Goal: Task Accomplishment & Management: Use online tool/utility

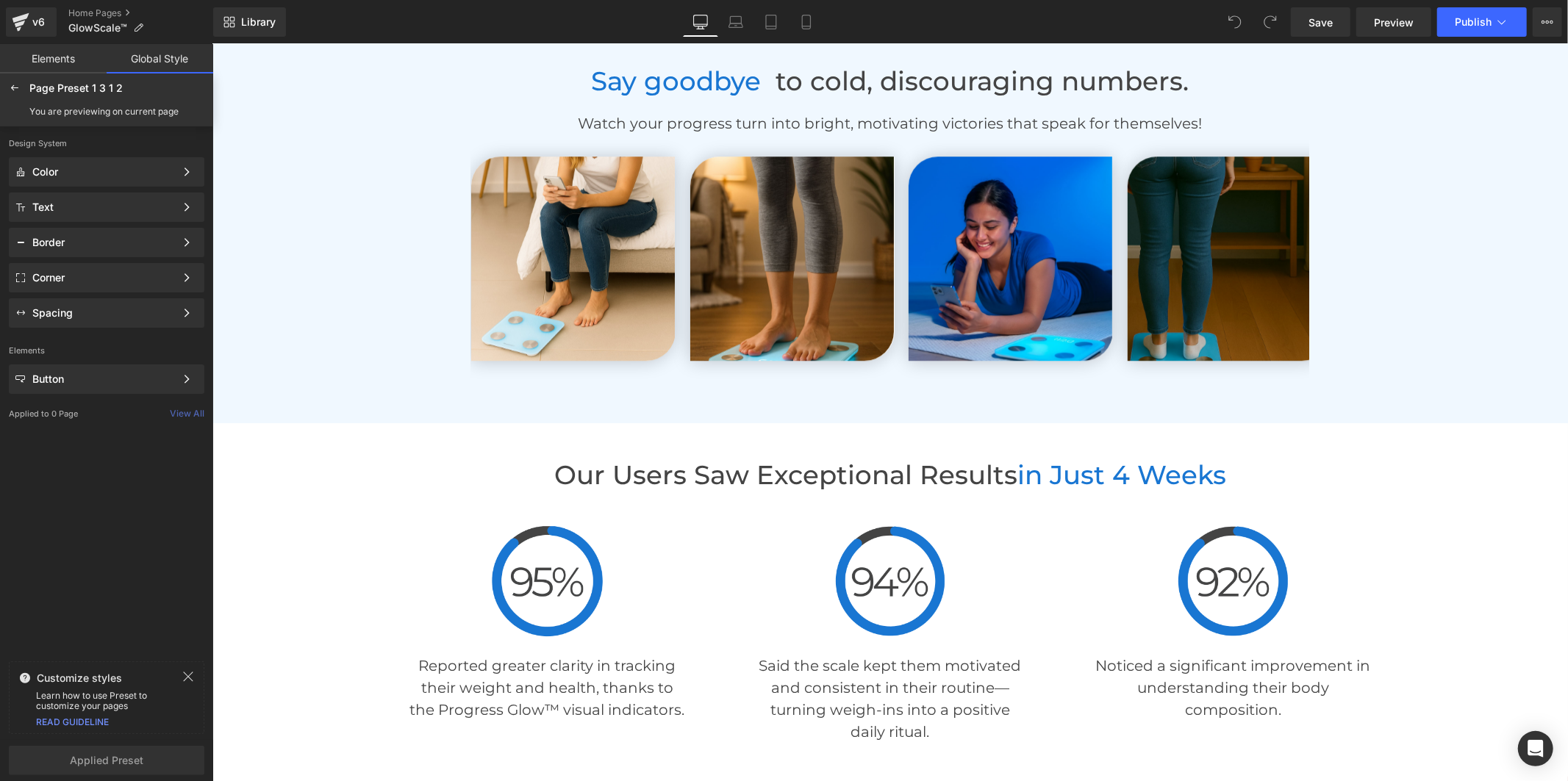
scroll to position [3510, 0]
click at [1476, 30] on button "Publish" at bounding box center [1482, 22] width 89 height 30
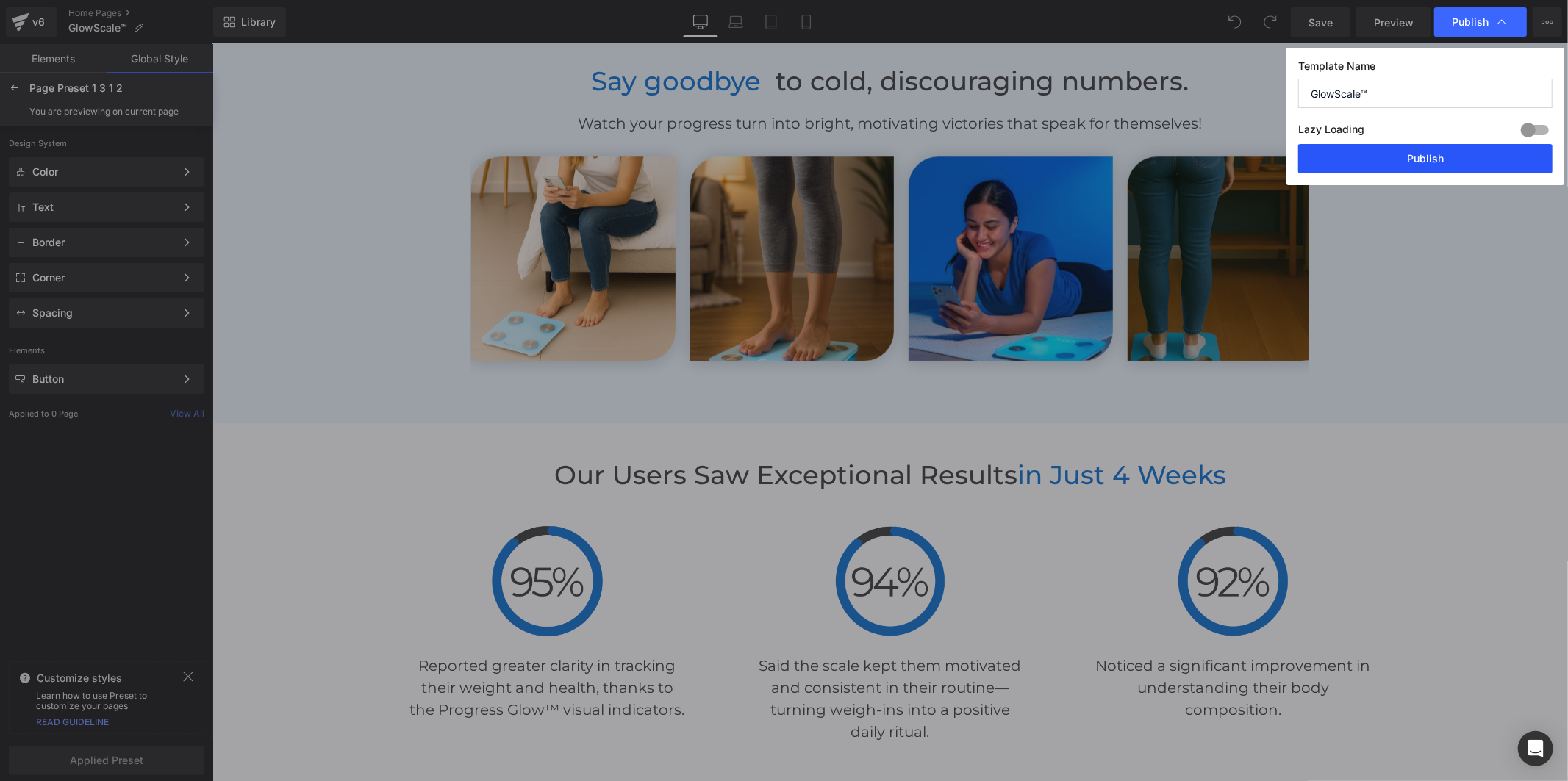
click at [1408, 167] on button "Publish" at bounding box center [1425, 159] width 254 height 30
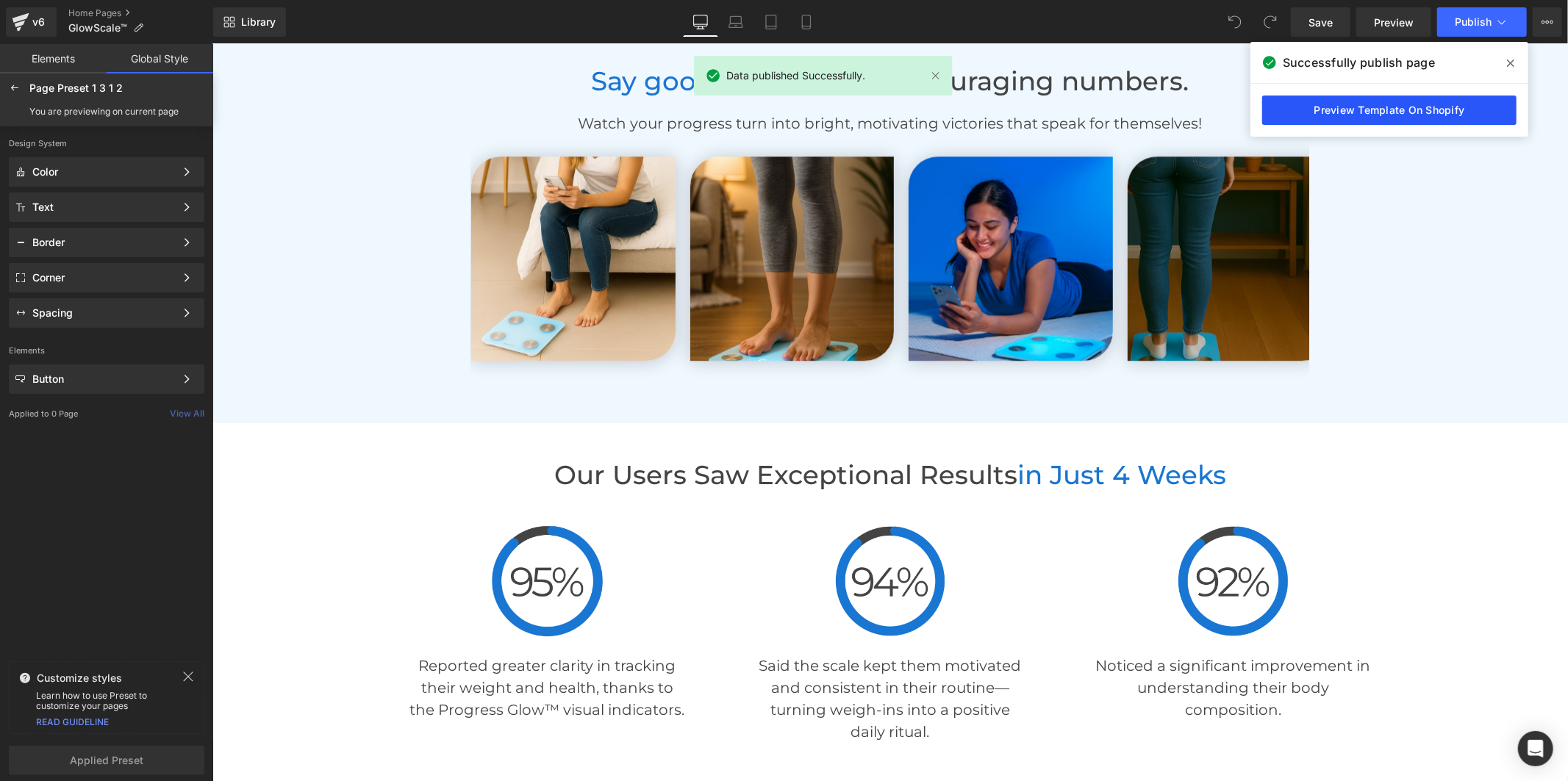
click at [1400, 111] on link "Preview Template On Shopify" at bounding box center [1389, 111] width 254 height 30
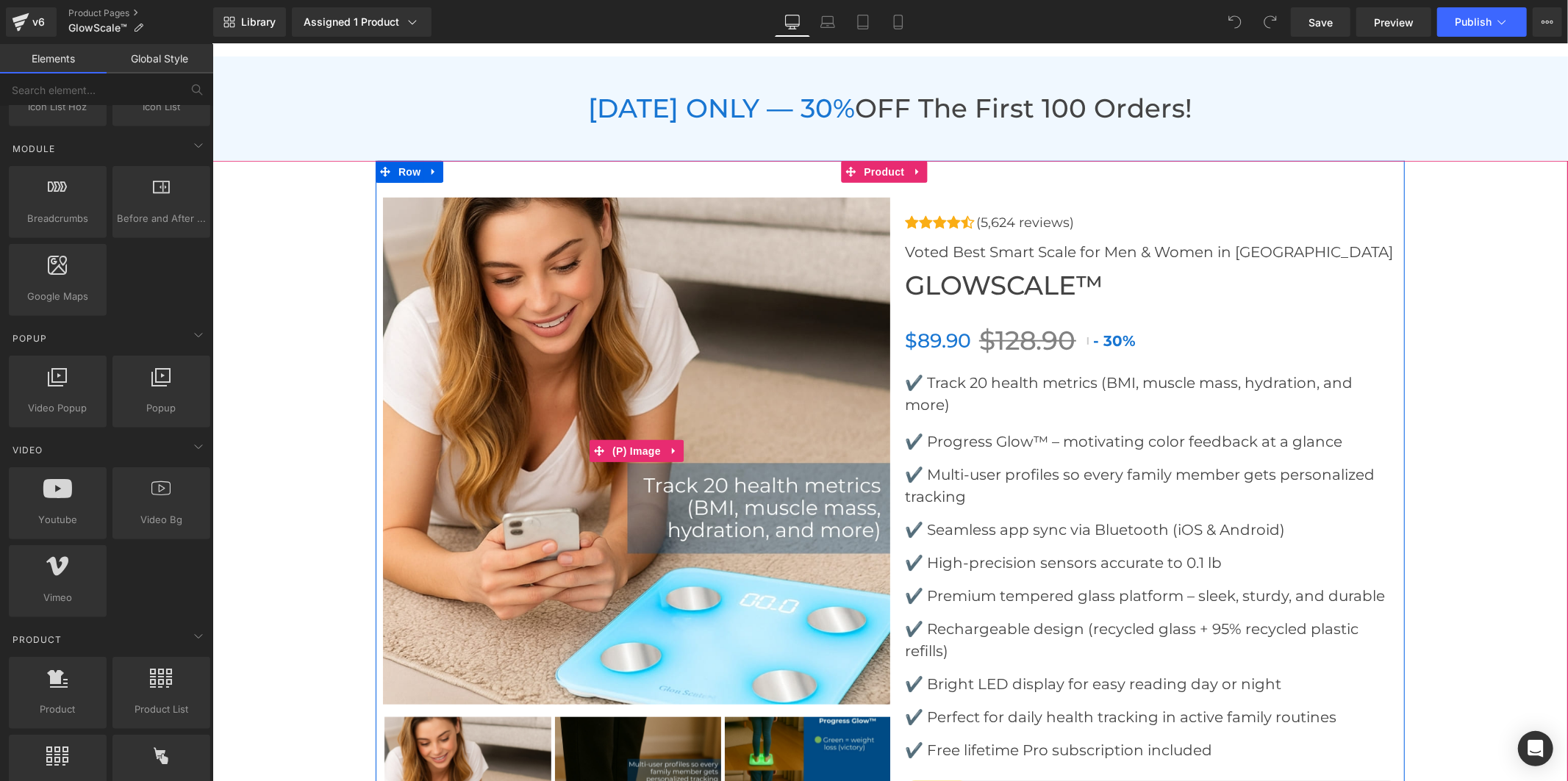
scroll to position [5796, 0]
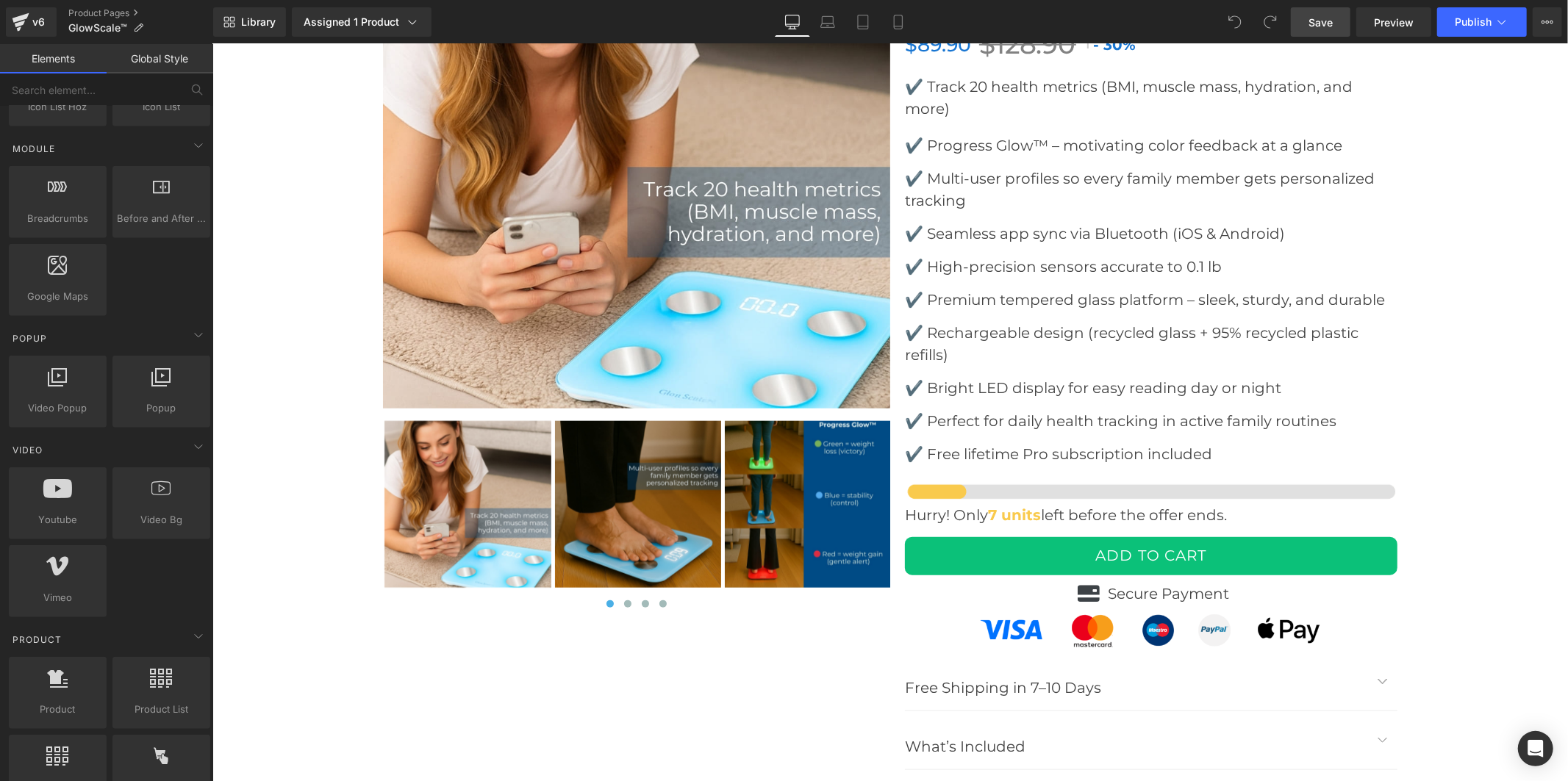
click at [1304, 17] on link "Save" at bounding box center [1321, 22] width 60 height 30
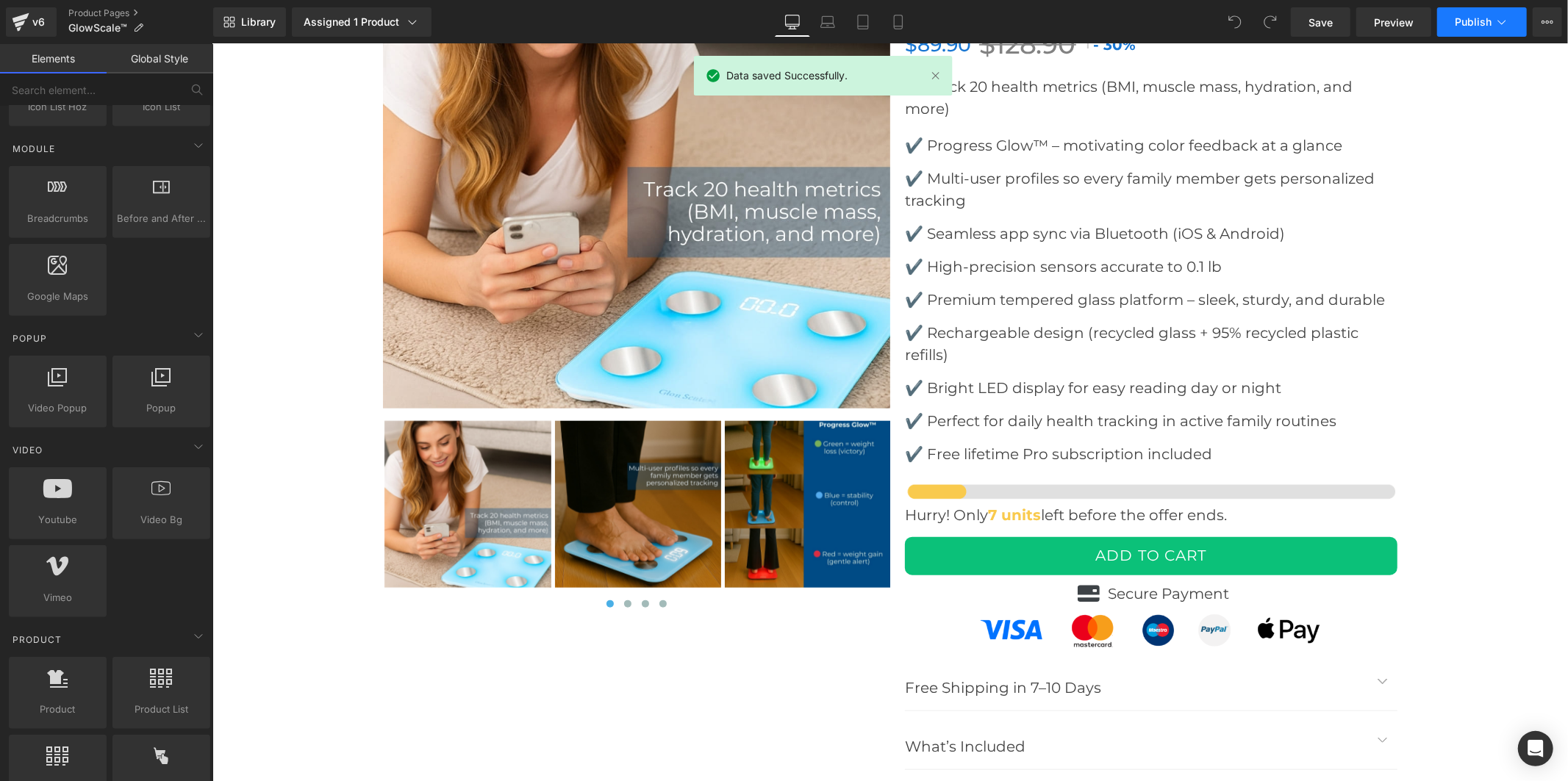
click at [1456, 15] on button "Publish" at bounding box center [1482, 22] width 89 height 30
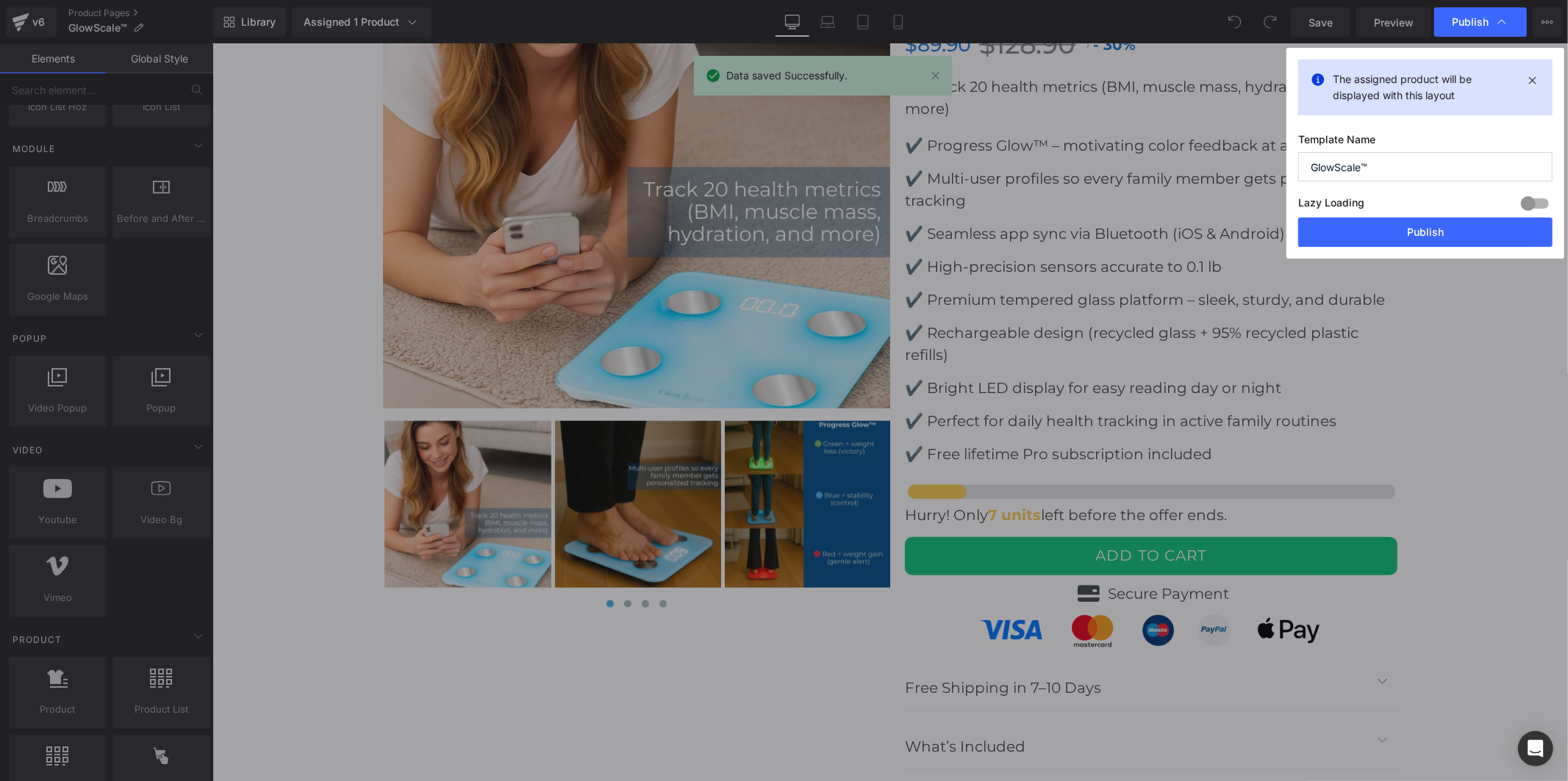
click at [1387, 170] on input "GlowScale™" at bounding box center [1425, 167] width 254 height 30
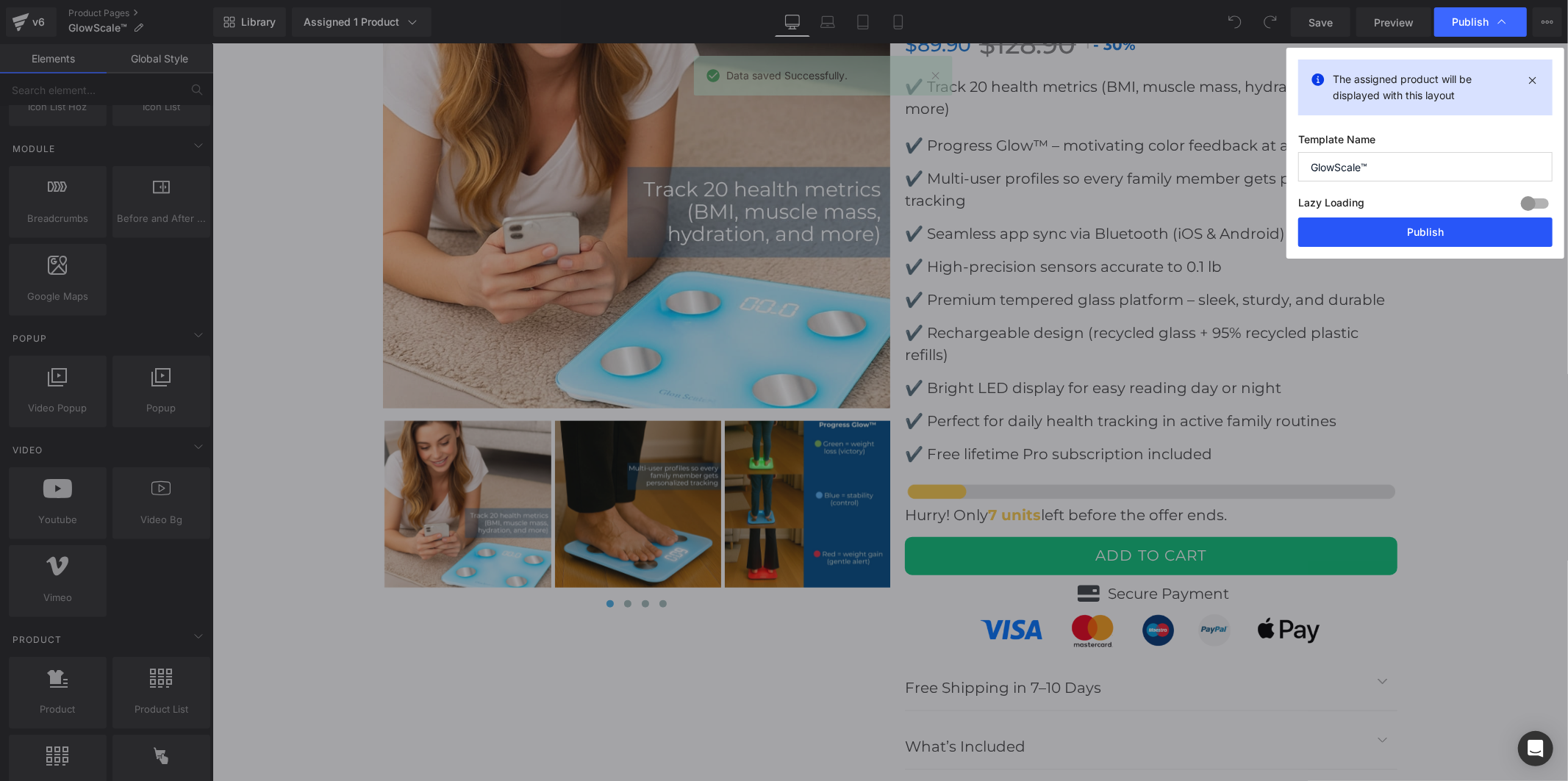
click at [1402, 232] on button "Publish" at bounding box center [1425, 232] width 254 height 30
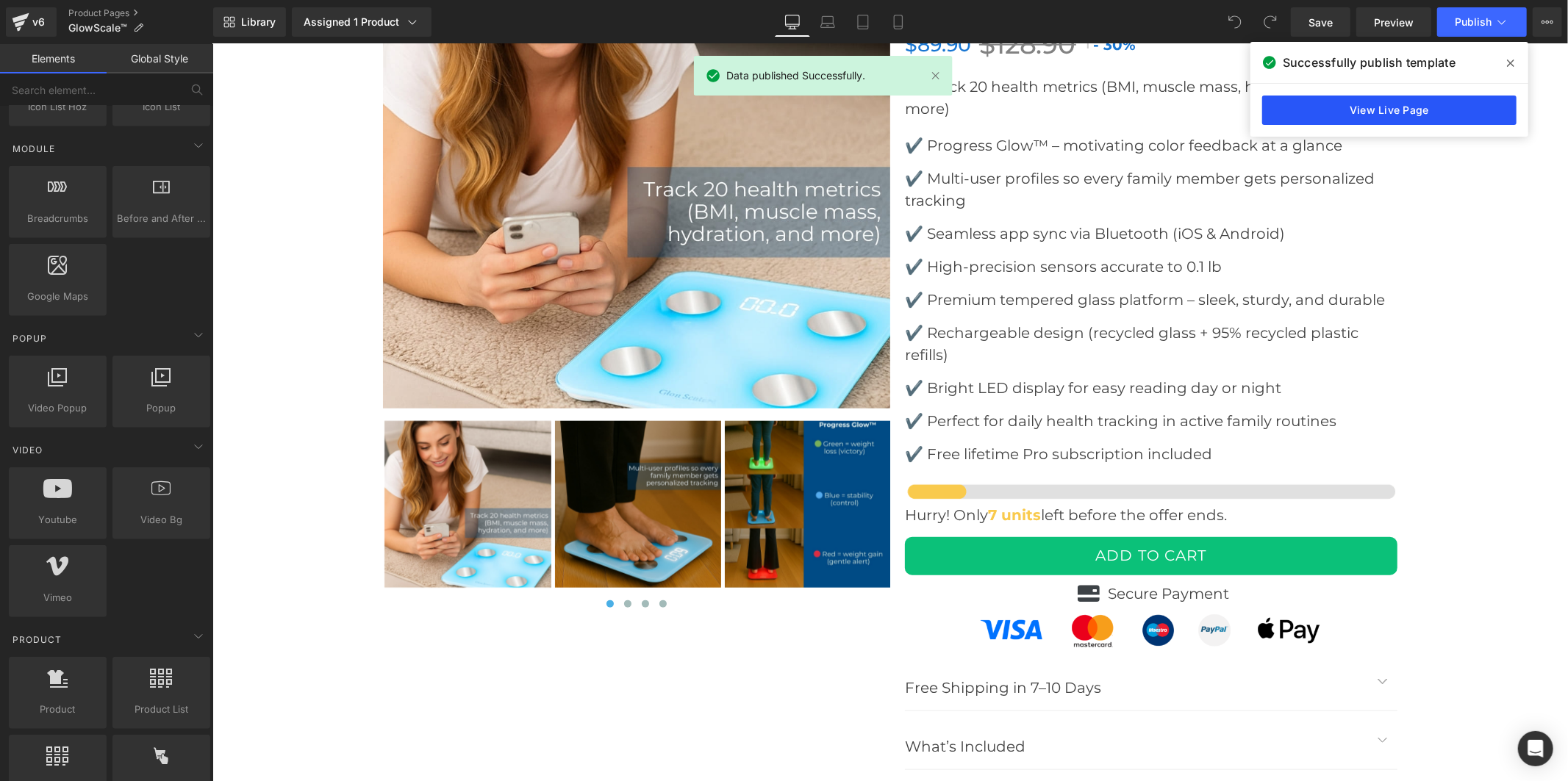
click at [1407, 109] on link "View Live Page" at bounding box center [1389, 111] width 254 height 30
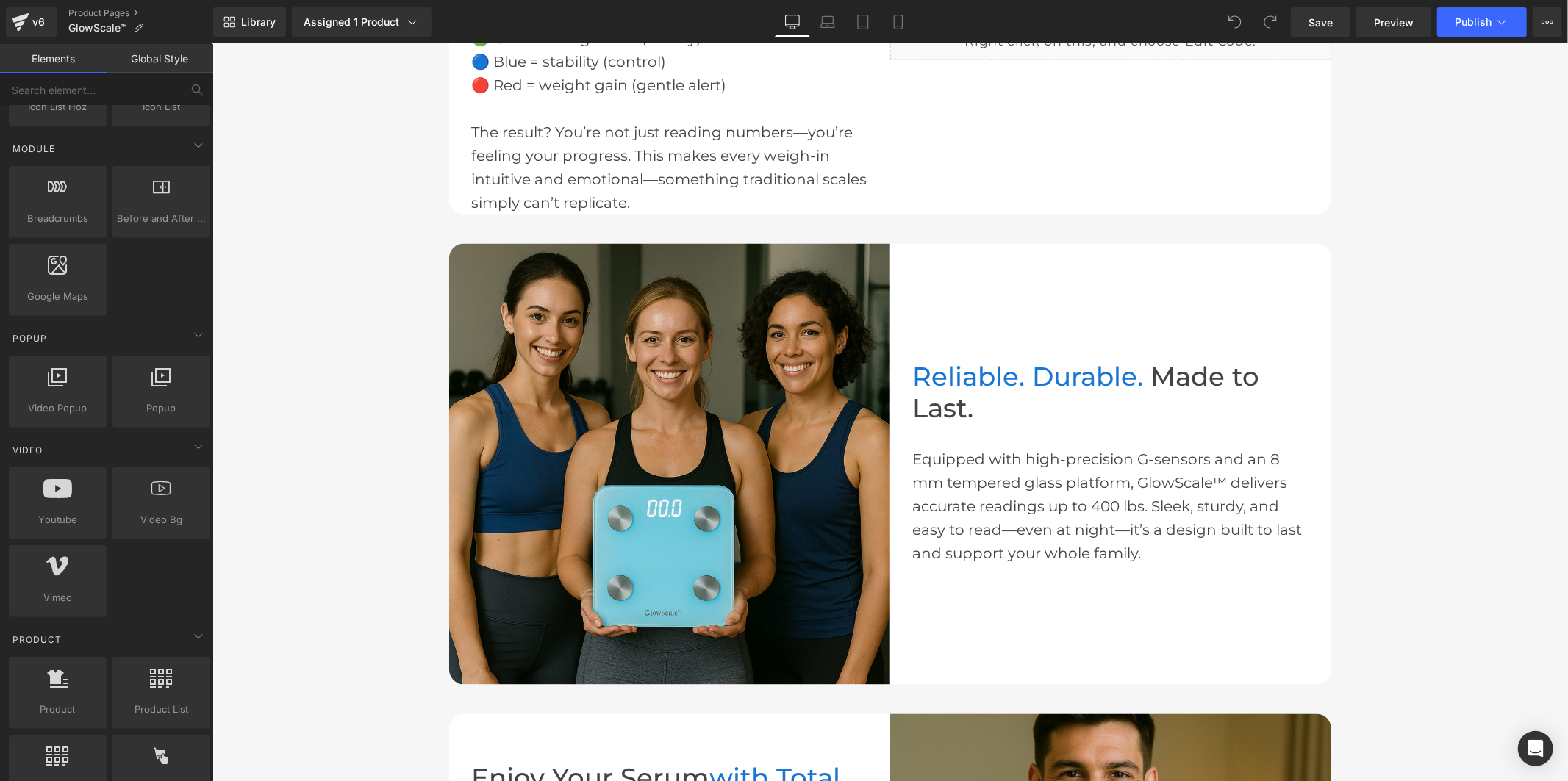
scroll to position [1714, 0]
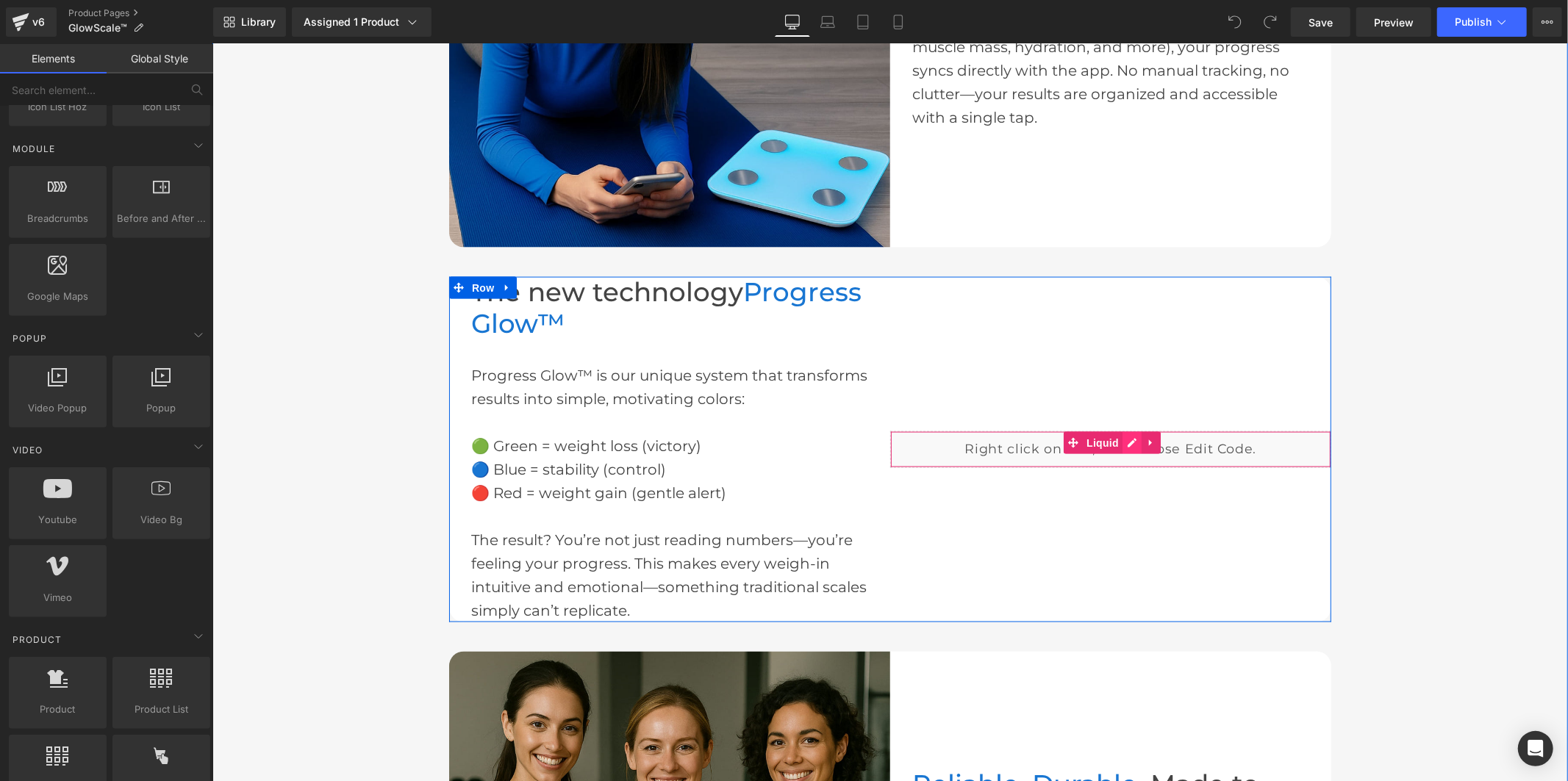
click at [1130, 442] on div "Liquid" at bounding box center [1110, 449] width 441 height 37
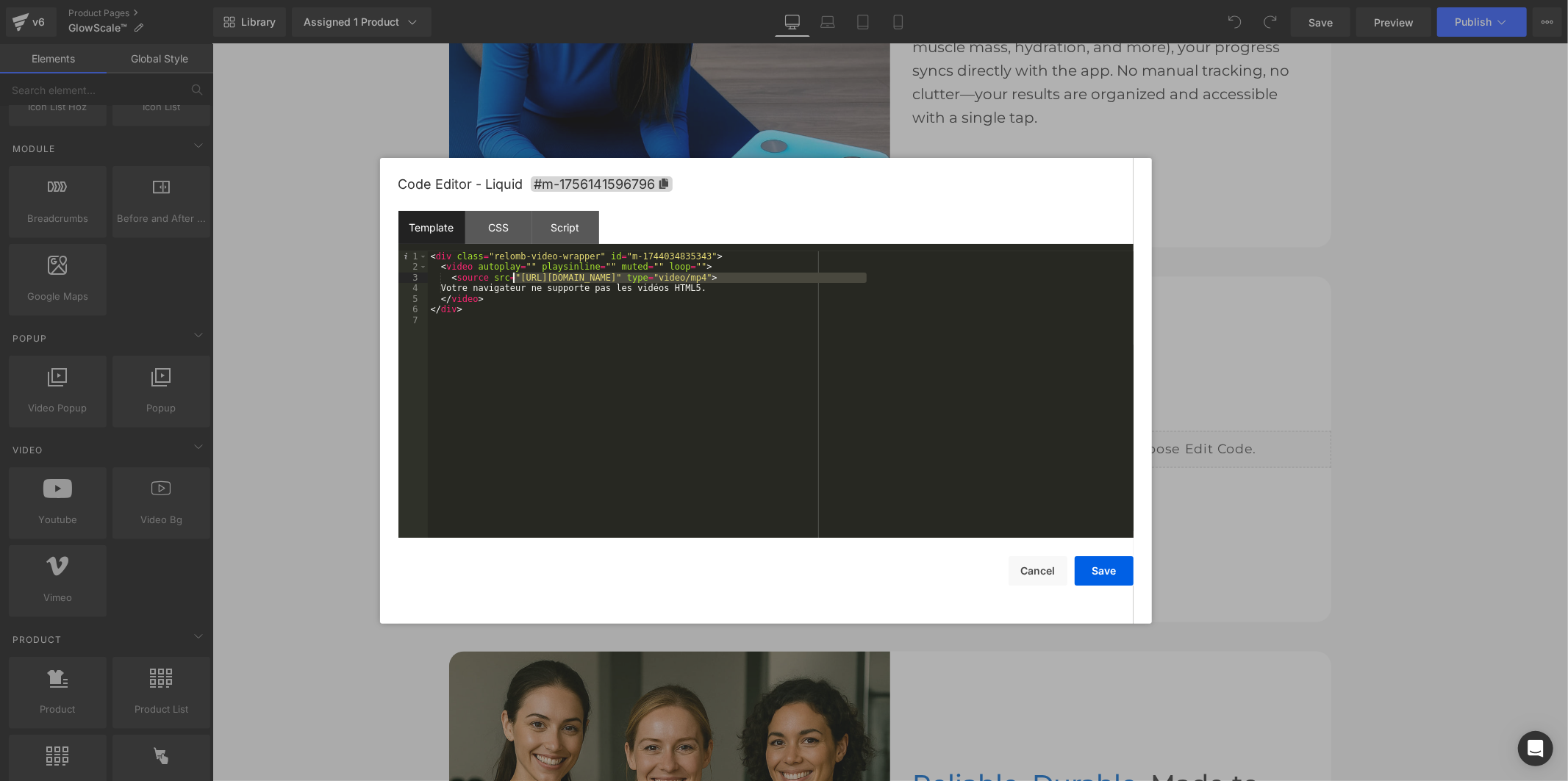
drag, startPoint x: 864, startPoint y: 275, endPoint x: 511, endPoint y: 275, distance: 353.0
click at [511, 275] on div "< div class = "relomb-video-wrapper" id = "m-1744034835343" > < video autoplay …" at bounding box center [780, 404] width 706 height 308
click at [1089, 571] on button "Save" at bounding box center [1103, 571] width 59 height 30
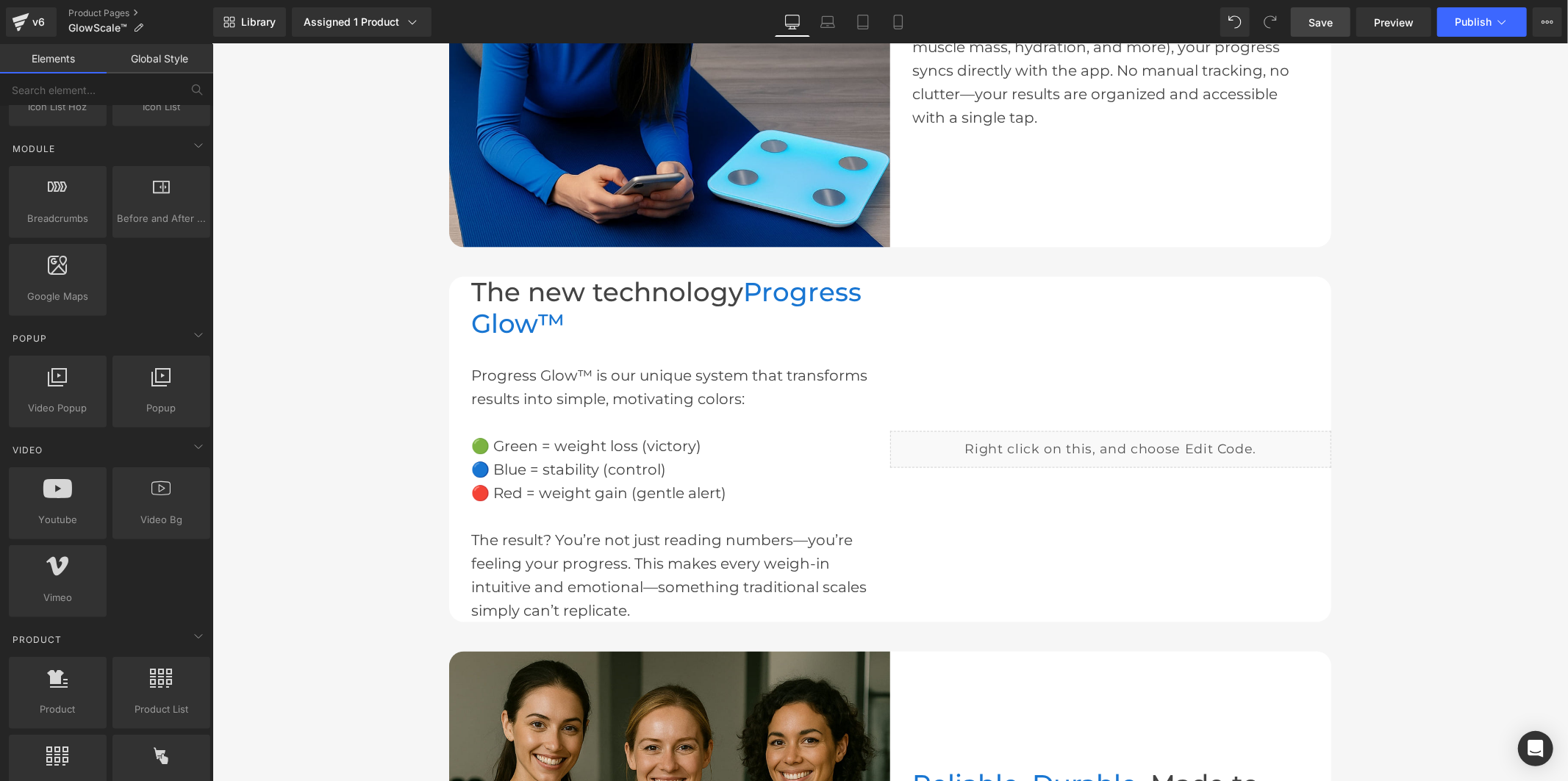
click at [1314, 20] on span "Save" at bounding box center [1321, 22] width 24 height 16
click at [1470, 26] on span "Publish" at bounding box center [1473, 21] width 37 height 12
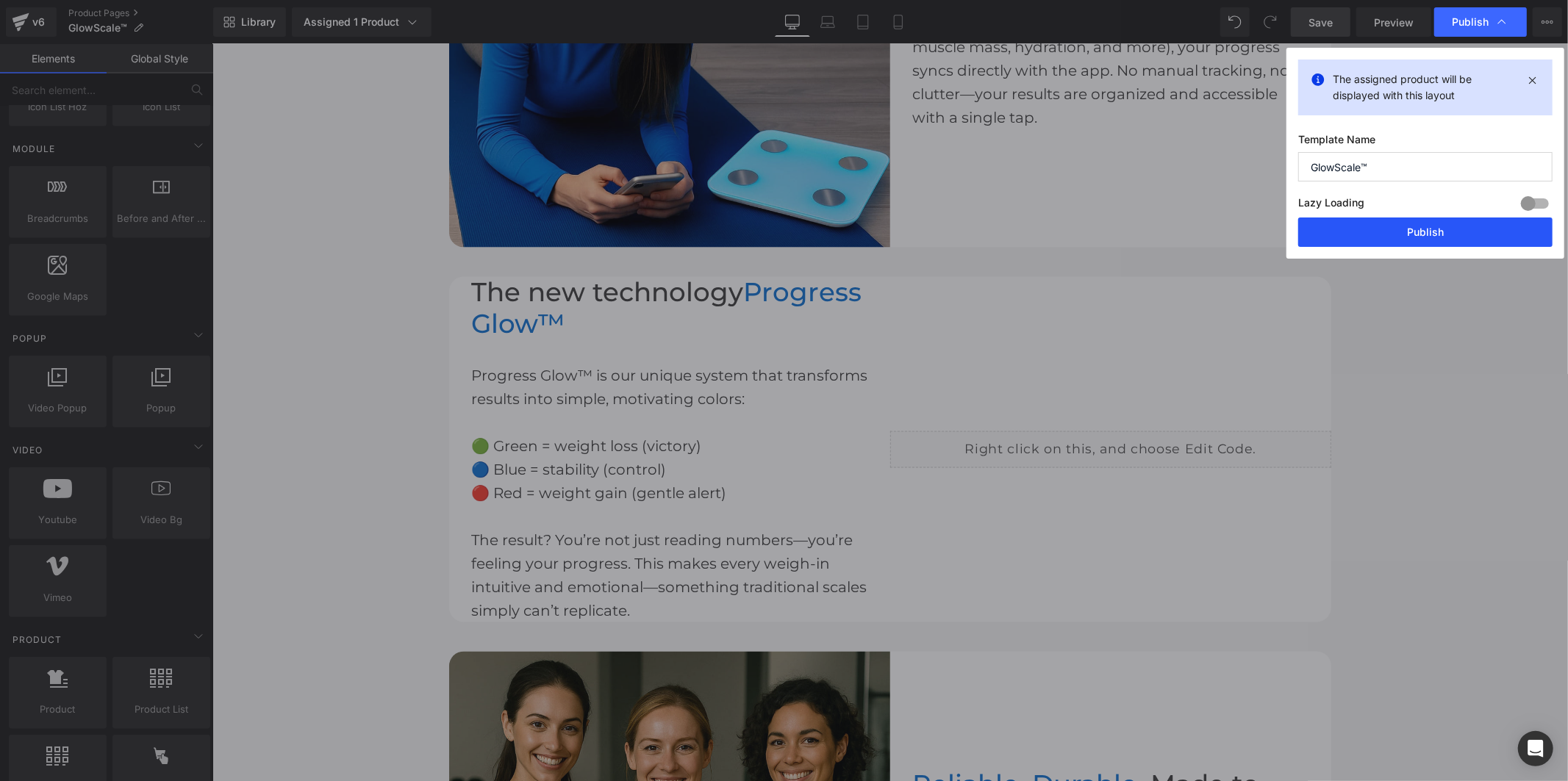
click at [1449, 226] on button "Publish" at bounding box center [1425, 232] width 254 height 30
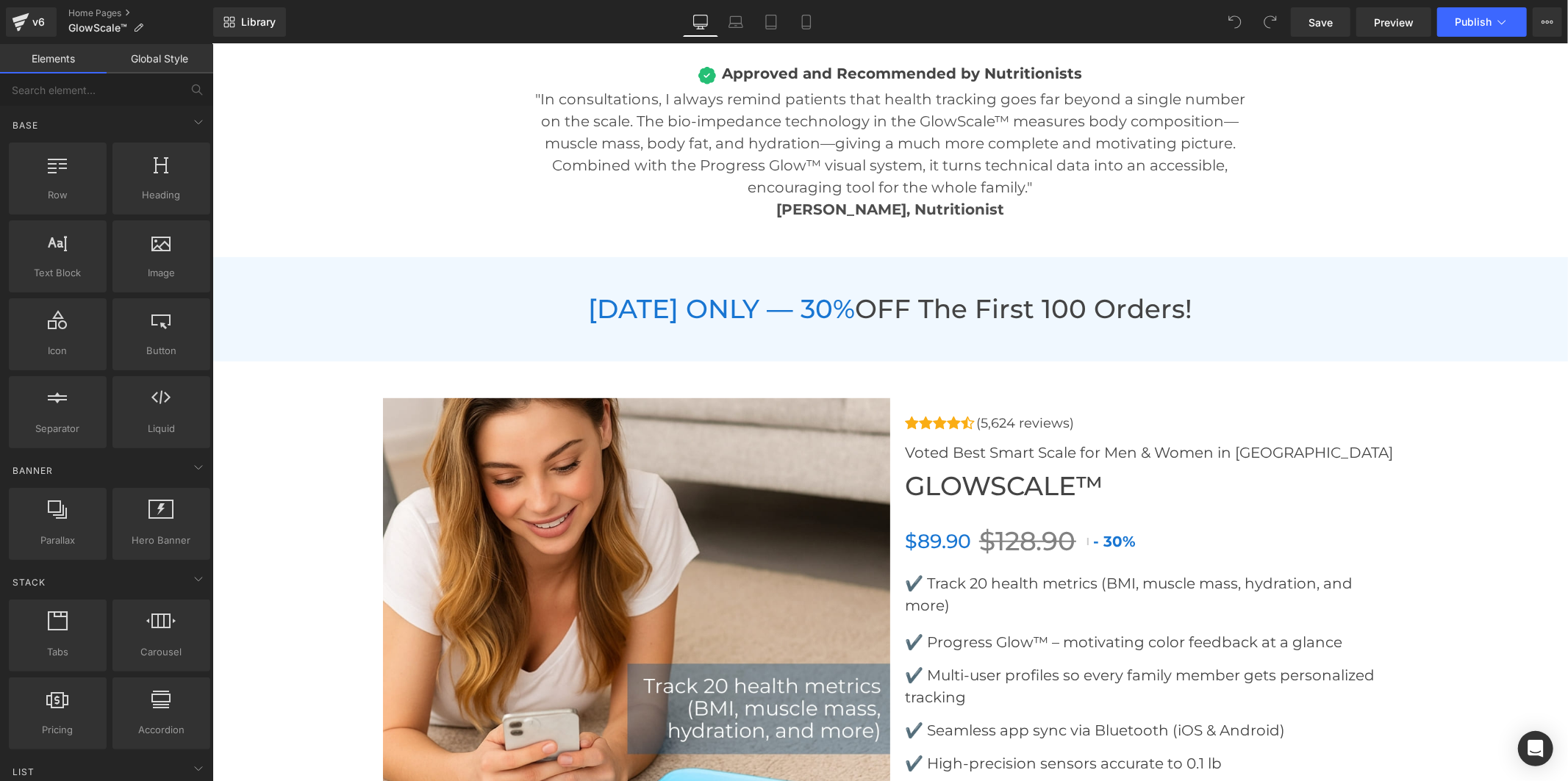
scroll to position [5388, 0]
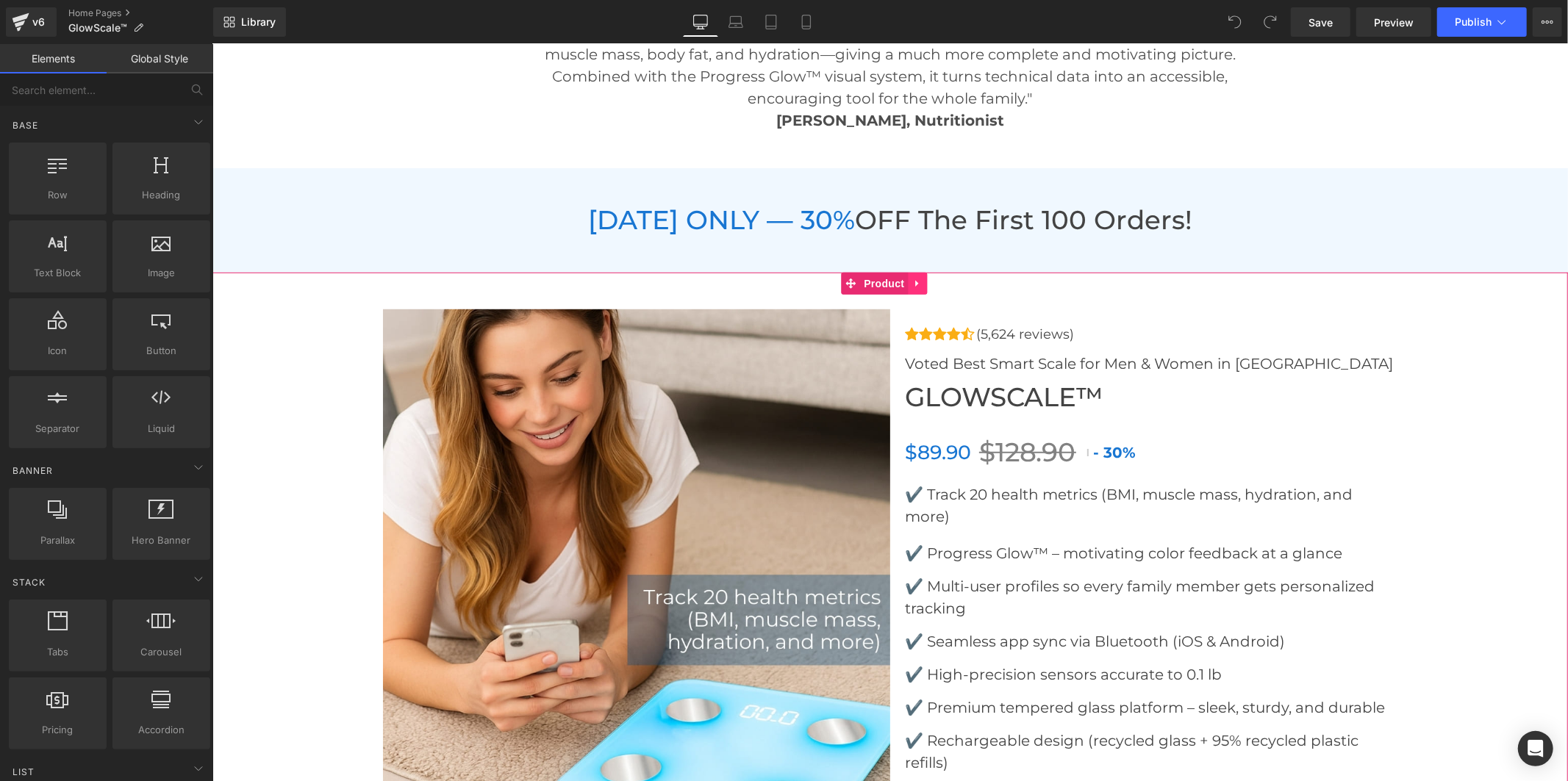
click at [912, 279] on icon at bounding box center [916, 284] width 10 height 11
click at [884, 281] on icon at bounding box center [887, 284] width 10 height 11
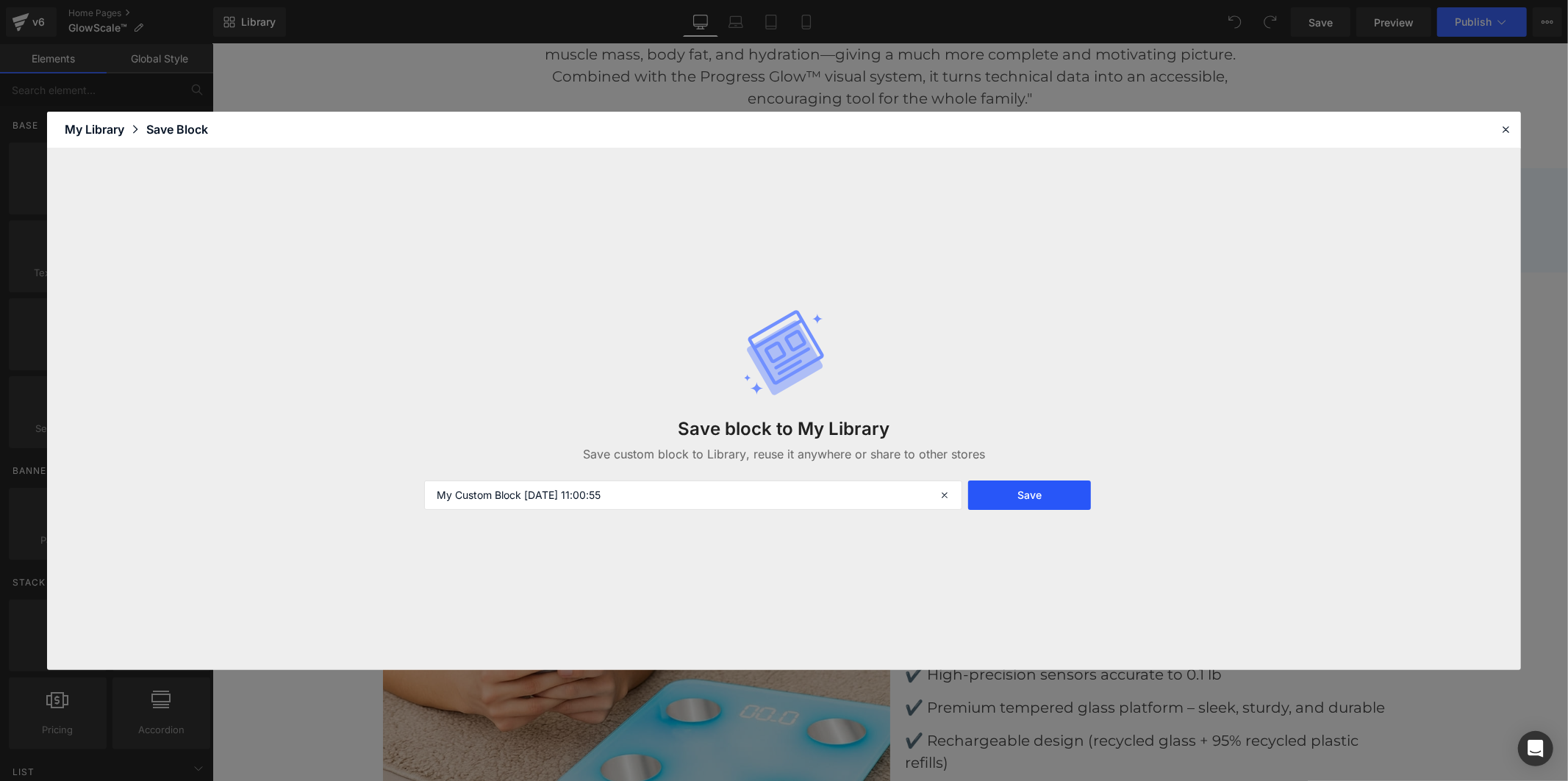
click at [1017, 492] on button "Save" at bounding box center [1030, 496] width 123 height 30
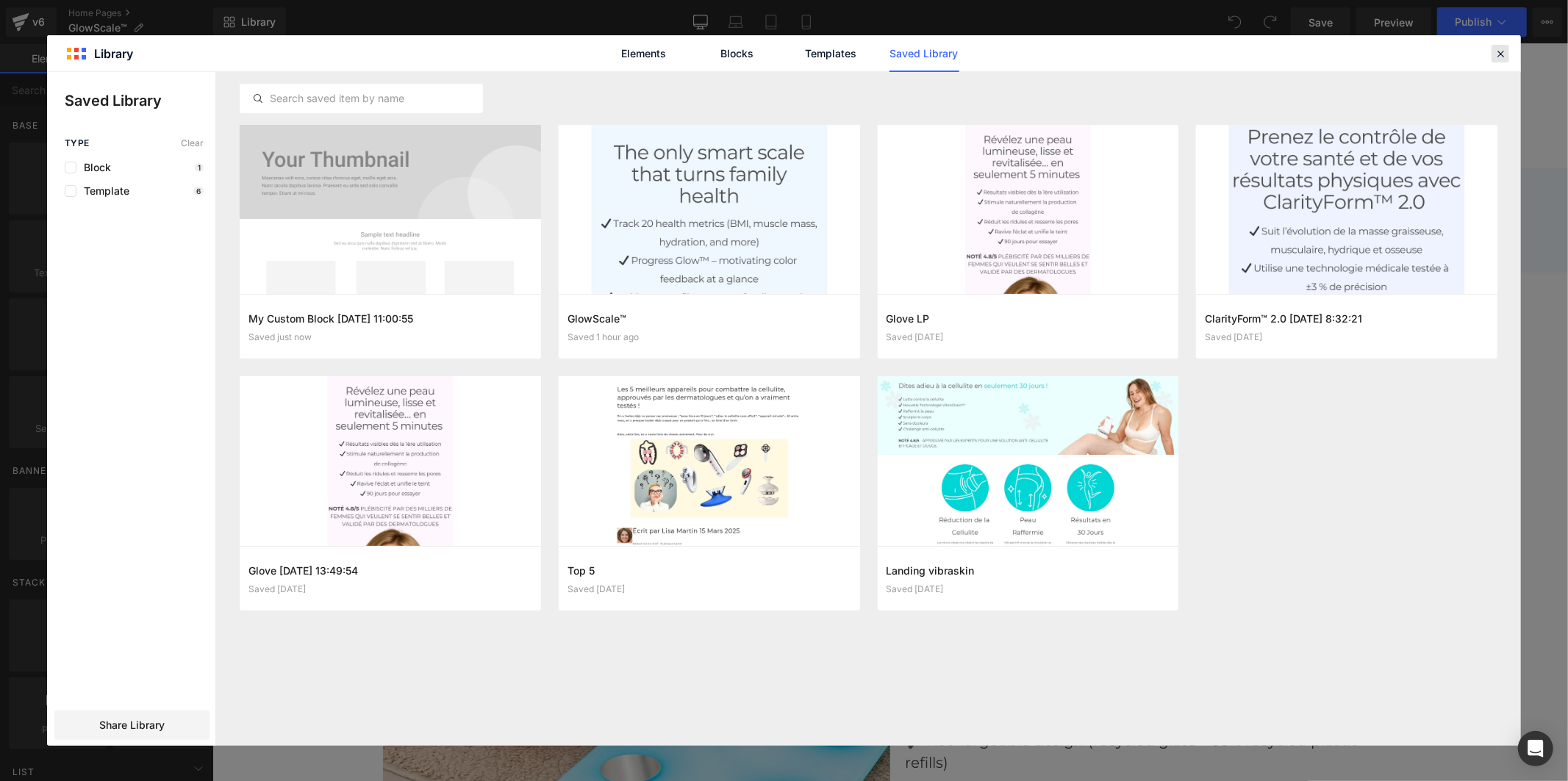
click at [1503, 47] on icon at bounding box center [1500, 54] width 13 height 13
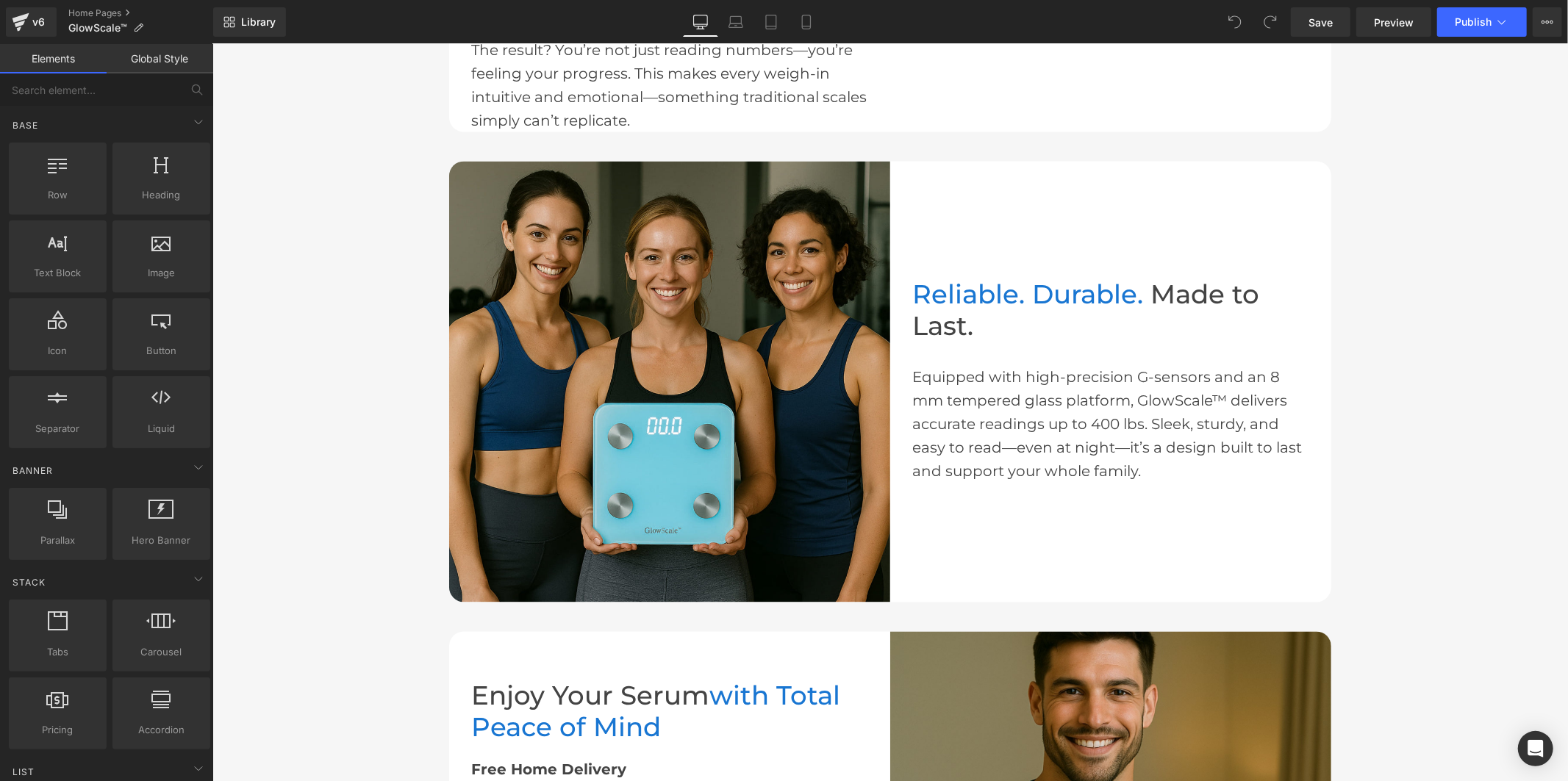
scroll to position [1877, 0]
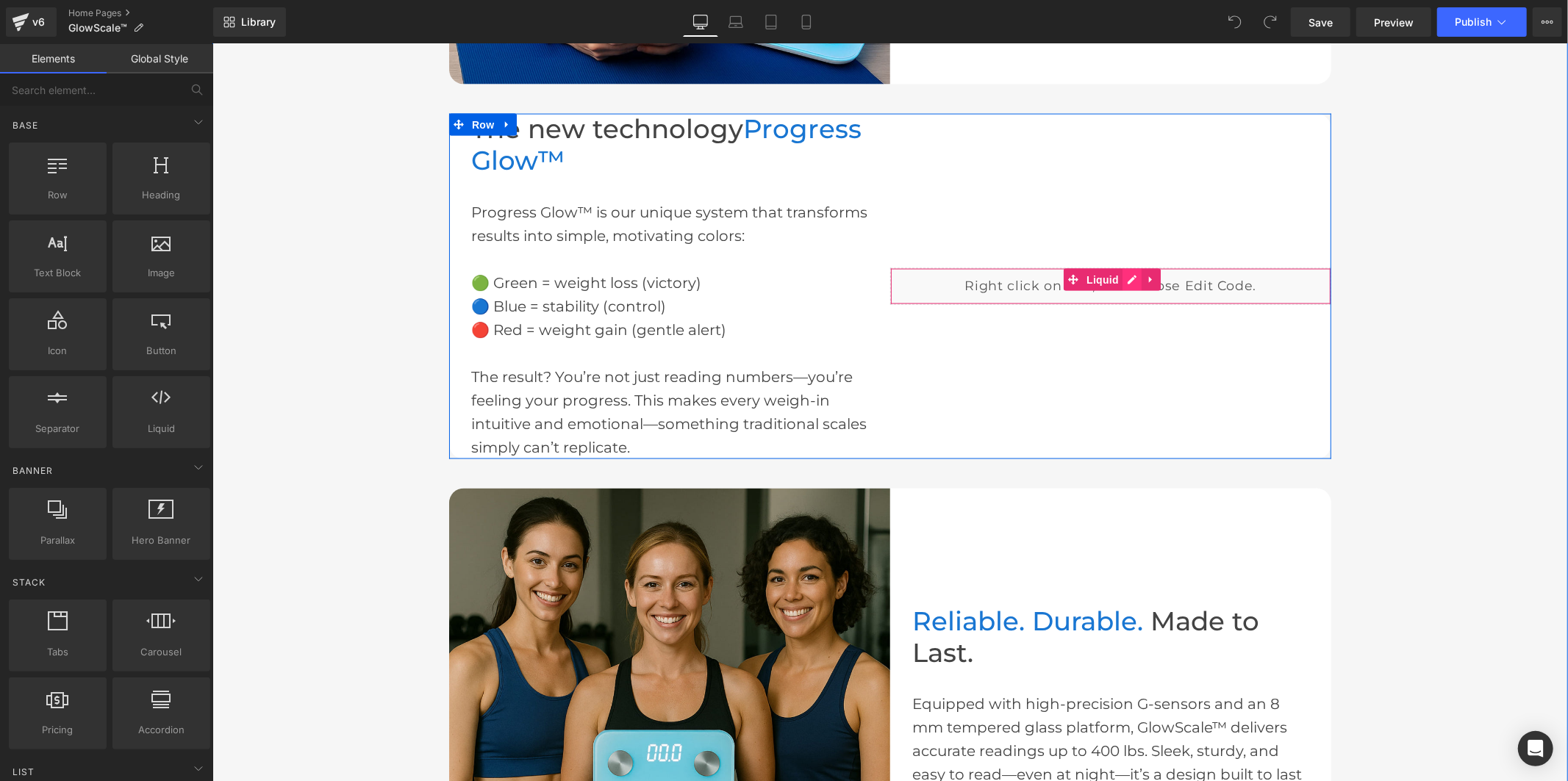
click at [1127, 274] on div "Liquid" at bounding box center [1110, 286] width 441 height 37
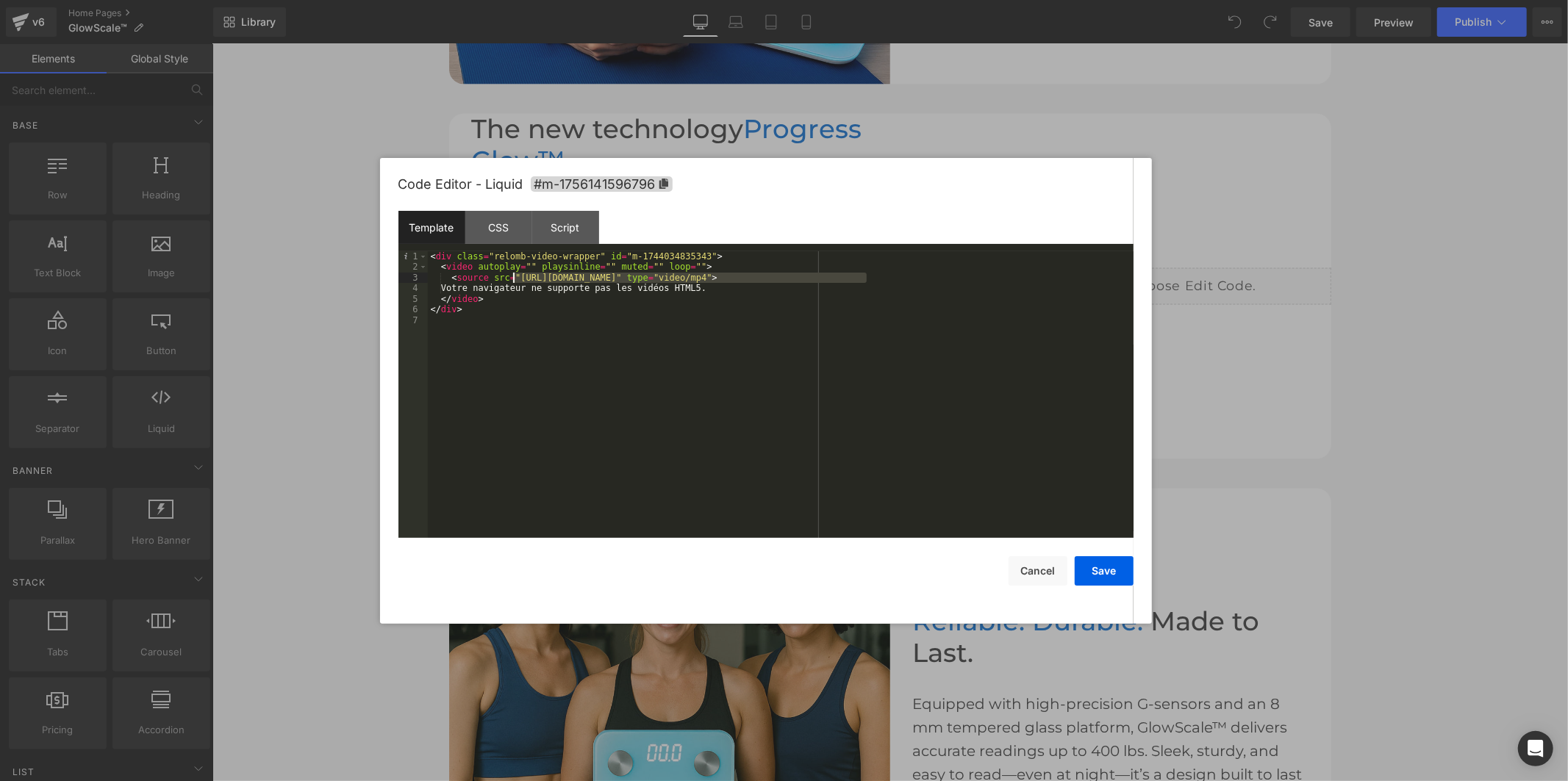
drag, startPoint x: 868, startPoint y: 279, endPoint x: 512, endPoint y: 275, distance: 356.0
click at [512, 275] on div "< div class = "relomb-video-wrapper" id = "m-1744034835343" > < video autoplay …" at bounding box center [780, 404] width 706 height 308
click at [1111, 576] on button "Save" at bounding box center [1103, 571] width 59 height 30
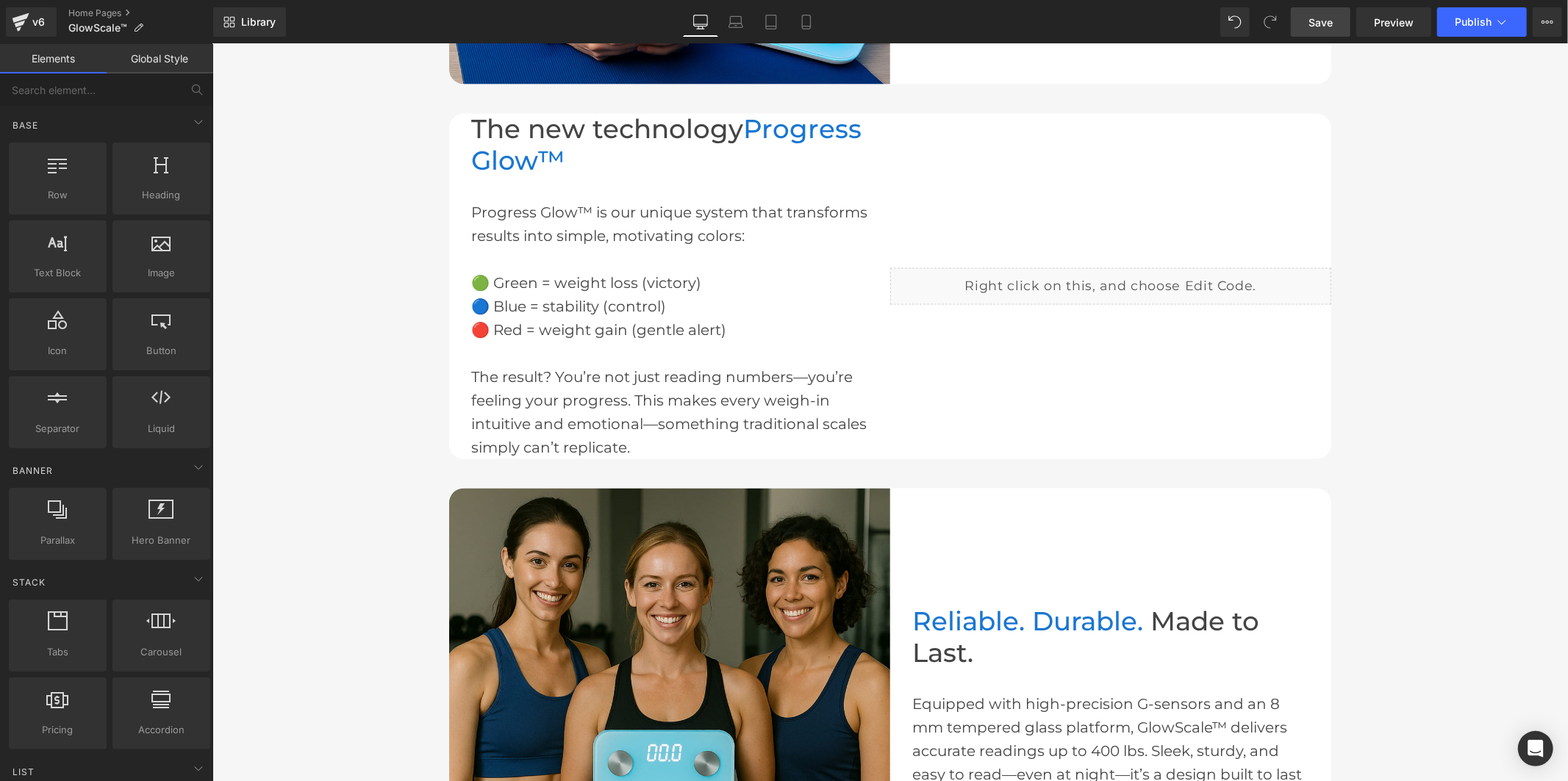
click at [1323, 28] on span "Save" at bounding box center [1321, 22] width 24 height 16
click at [1463, 20] on span "Publish" at bounding box center [1473, 21] width 37 height 12
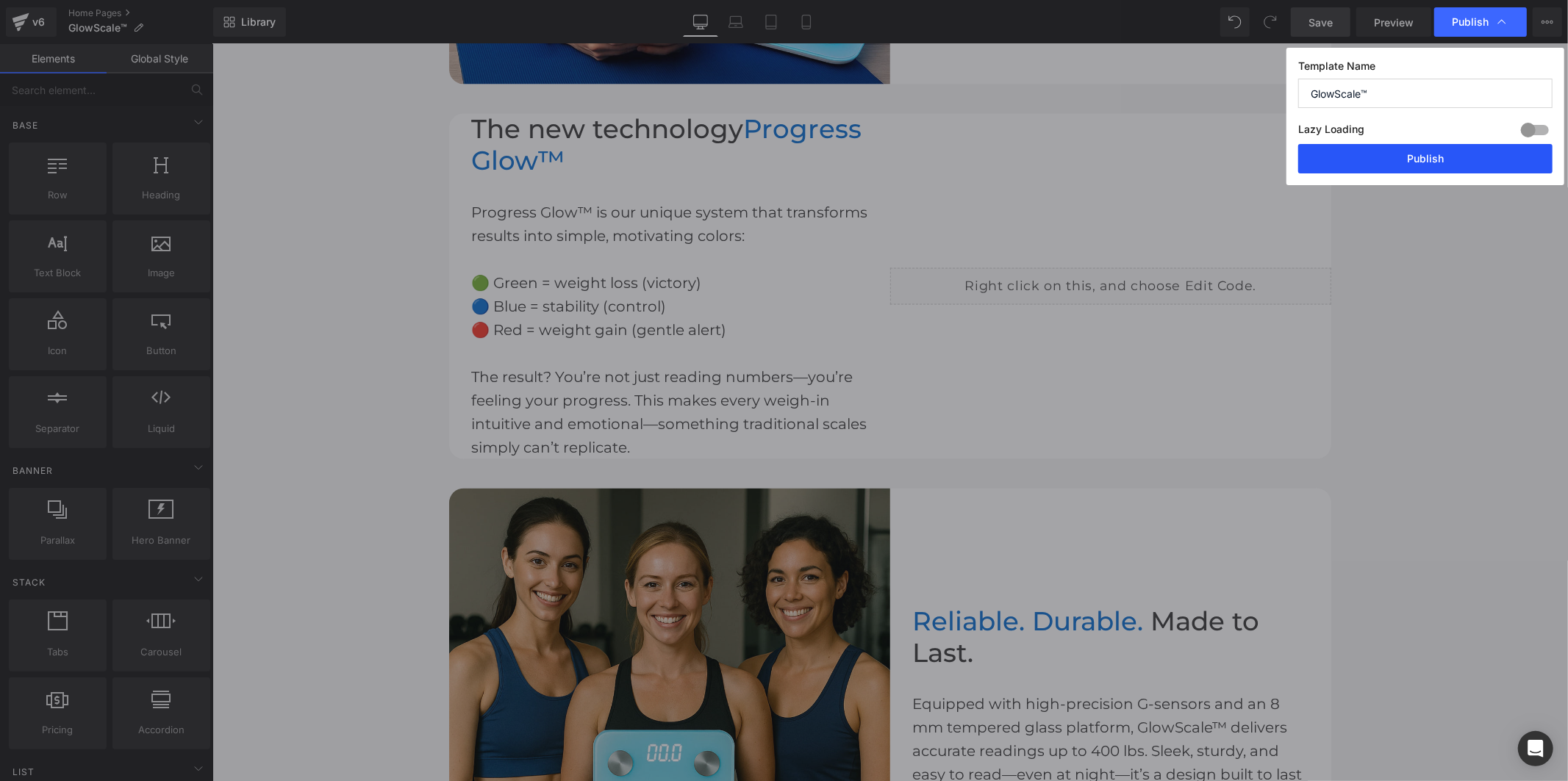
drag, startPoint x: 1451, startPoint y: 152, endPoint x: 1249, endPoint y: 111, distance: 206.1
click at [1451, 152] on button "Publish" at bounding box center [1425, 159] width 254 height 30
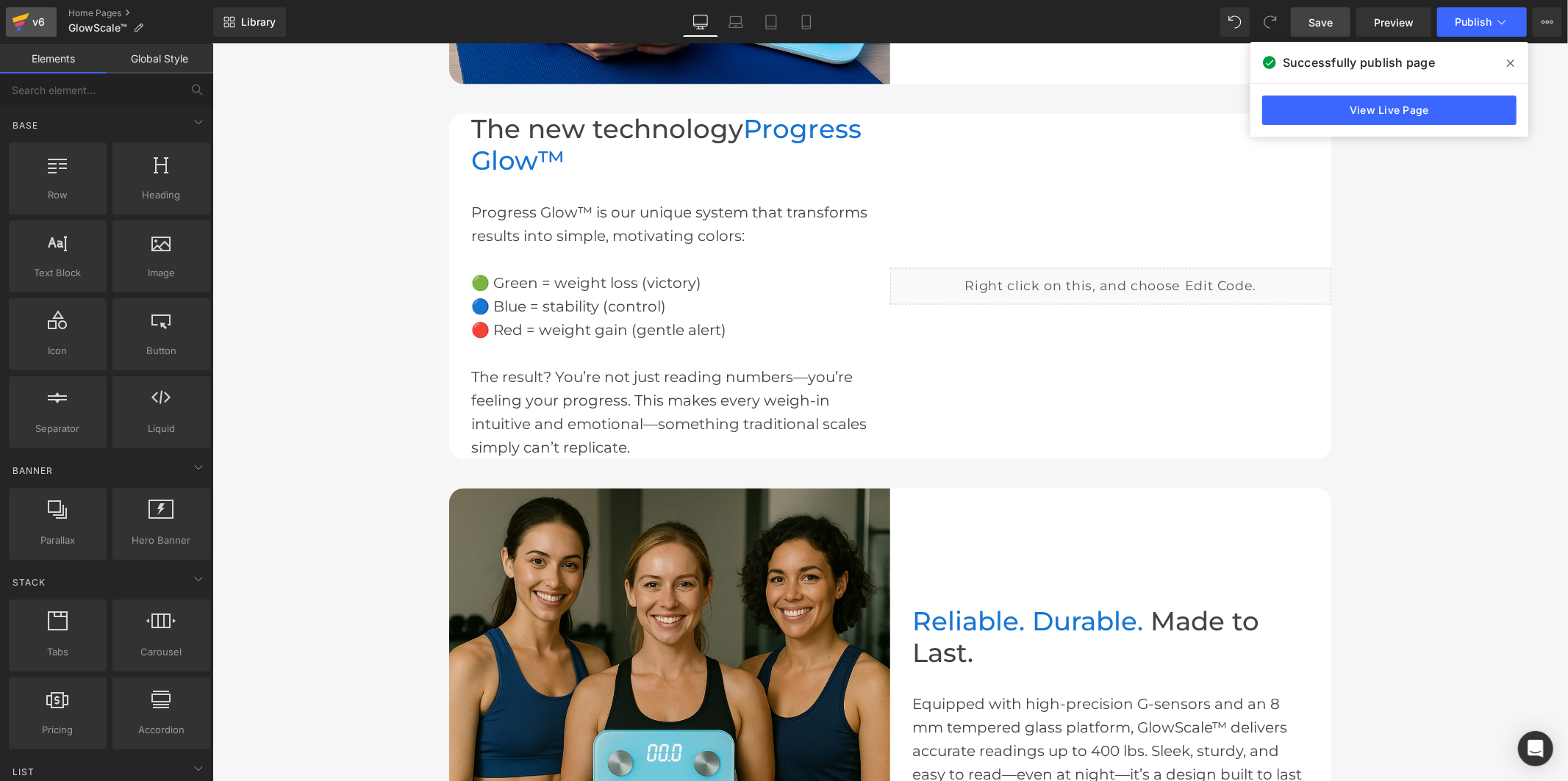
click at [41, 13] on div "v6" at bounding box center [39, 21] width 19 height 20
